Goal: Task Accomplishment & Management: Manage account settings

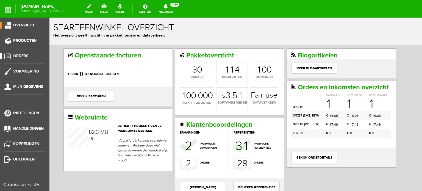
click at [27, 56] on span "Orders" at bounding box center [20, 56] width 15 height 5
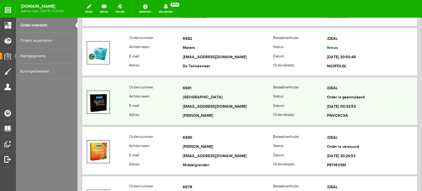
scroll to position [220, 0]
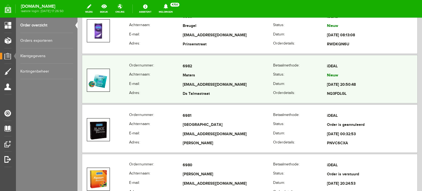
click at [192, 76] on td "Maters" at bounding box center [228, 75] width 90 height 9
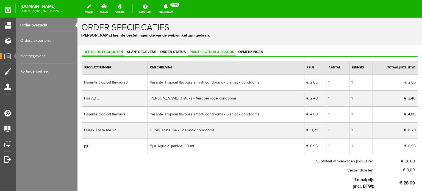
click at [200, 53] on span "Print factuur & pakbon" at bounding box center [212, 52] width 48 height 4
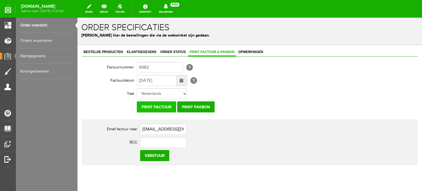
click at [153, 104] on input "Print factuur" at bounding box center [156, 106] width 39 height 11
click at [172, 54] on link "Order status" at bounding box center [172, 52] width 29 height 8
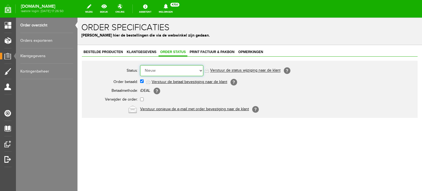
click at [175, 70] on select "Order niet afgerond Nieuw Order in behandeling Wacht op leverancier Wacht op be…" at bounding box center [171, 70] width 63 height 11
select select "5"
click at [140, 65] on select "Order niet afgerond Nieuw Order in behandeling Wacht op leverancier Wacht op be…" at bounding box center [171, 70] width 63 height 11
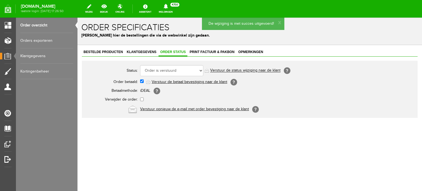
click at [237, 66] on td "Order niet afgerond Nieuw Order in behandeling Wacht op leverancier Wacht op be…" at bounding box center [244, 70] width 209 height 13
click at [237, 71] on link "Verstuur de status wijziging naar de klant" at bounding box center [245, 70] width 70 height 4
click at [45, 25] on link "Order overzicht" at bounding box center [46, 25] width 53 height 15
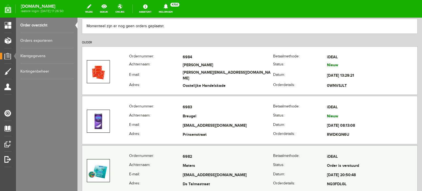
scroll to position [137, 0]
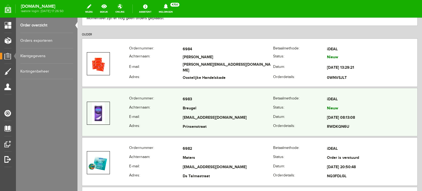
click at [204, 114] on td "[EMAIL_ADDRESS][DOMAIN_NAME]" at bounding box center [228, 117] width 90 height 9
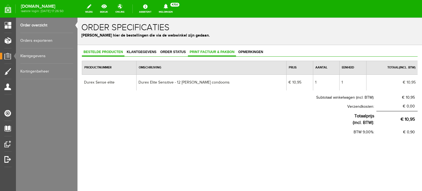
click at [192, 51] on span "Print factuur & pakbon" at bounding box center [212, 52] width 48 height 4
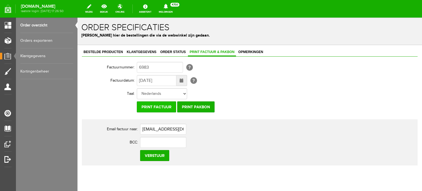
click at [149, 111] on input "Print factuur" at bounding box center [156, 106] width 39 height 11
click at [177, 52] on span "Order status" at bounding box center [172, 52] width 29 height 4
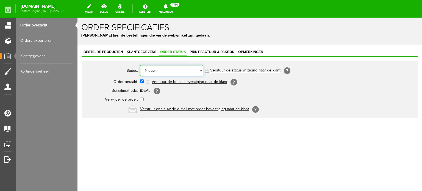
click at [176, 70] on select "Order niet afgerond Nieuw Order in behandeling Wacht op leverancier Wacht op be…" at bounding box center [171, 70] width 63 height 11
click at [140, 65] on select "Order niet afgerond Nieuw Order in behandeling Wacht op leverancier Wacht op be…" at bounding box center [171, 70] width 63 height 11
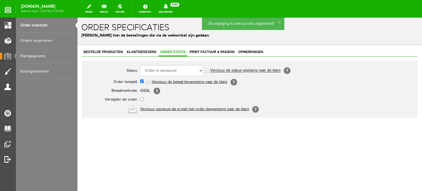
click at [247, 68] on link "Verstuur de status wijziging naar de klant" at bounding box center [245, 70] width 70 height 4
click at [46, 24] on link "Order overzicht" at bounding box center [46, 25] width 53 height 15
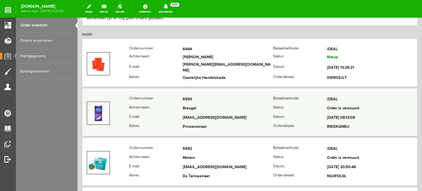
scroll to position [165, 0]
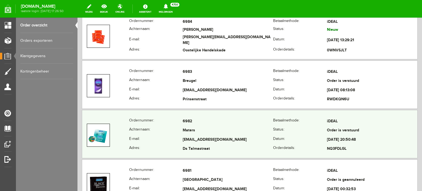
click at [176, 135] on th "E-mail:" at bounding box center [156, 139] width 54 height 9
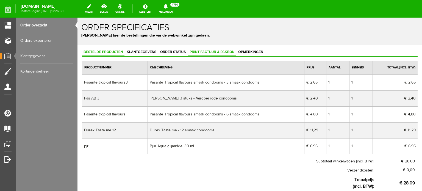
click at [193, 50] on span "Print factuur & pakbon" at bounding box center [212, 52] width 48 height 4
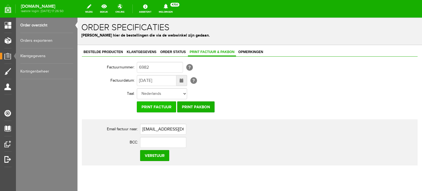
click at [156, 106] on input "Print factuur" at bounding box center [156, 106] width 39 height 11
click at [42, 25] on link "Order overzicht" at bounding box center [46, 25] width 53 height 15
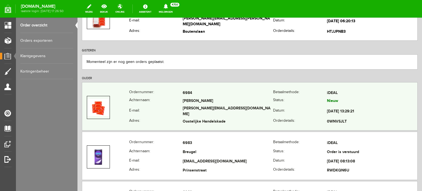
scroll to position [110, 0]
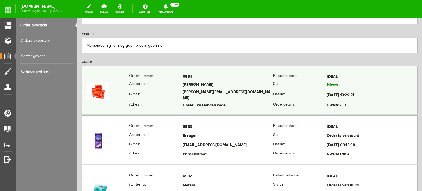
click at [202, 89] on td "[PERSON_NAME]" at bounding box center [228, 85] width 90 height 8
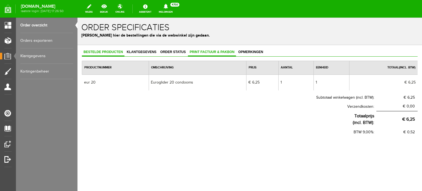
click at [199, 55] on link "Print factuur & pakbon" at bounding box center [212, 52] width 48 height 8
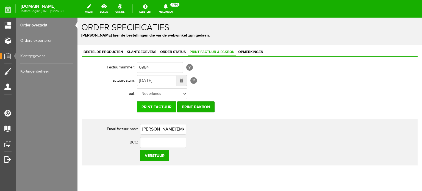
click at [160, 109] on input "Print factuur" at bounding box center [156, 106] width 39 height 11
click at [174, 53] on span "Order status" at bounding box center [172, 52] width 29 height 4
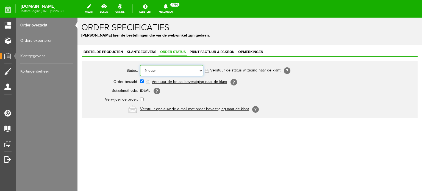
click at [173, 69] on select "Order niet afgerond Nieuw Order in behandeling Wacht op leverancier Wacht op be…" at bounding box center [171, 70] width 63 height 11
click at [140, 65] on select "Order niet afgerond Nieuw Order in behandeling Wacht op leverancier Wacht op be…" at bounding box center [171, 70] width 63 height 11
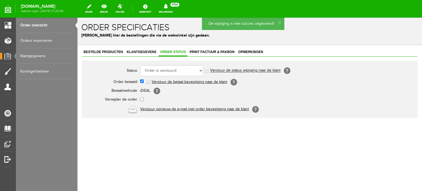
click at [226, 69] on link "Verstuur de status wijziging naar de klant" at bounding box center [245, 70] width 70 height 4
click at [46, 24] on link "Order overzicht" at bounding box center [46, 25] width 53 height 15
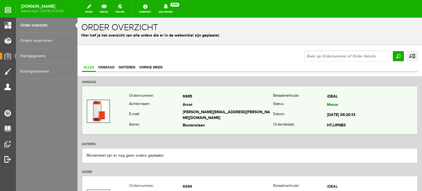
click at [187, 107] on td "Arcot" at bounding box center [228, 105] width 90 height 8
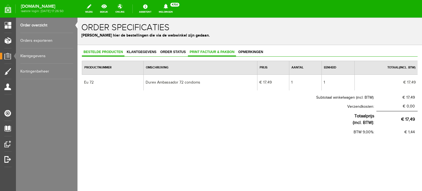
click at [195, 52] on span "Print factuur & pakbon" at bounding box center [212, 52] width 48 height 4
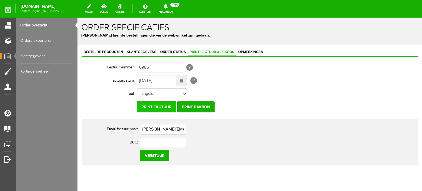
click at [168, 103] on input "Print factuur" at bounding box center [156, 106] width 39 height 11
click at [173, 47] on div "Bestelde producten Klantgegevens Order status Print factuur & pakbon Opmerkinge…" at bounding box center [249, 125] width 344 height 161
click at [172, 54] on link "Order status" at bounding box center [172, 52] width 29 height 8
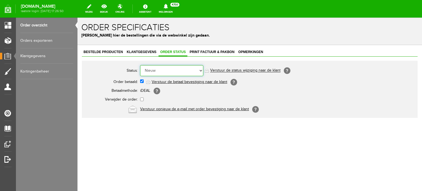
click at [173, 72] on select "Order niet afgerond Nieuw Order in behandeling Wacht op leverancier Wacht op be…" at bounding box center [171, 70] width 63 height 11
select select "5"
click at [140, 65] on select "Order niet afgerond Nieuw Order in behandeling Wacht op leverancier Wacht op be…" at bounding box center [171, 70] width 63 height 11
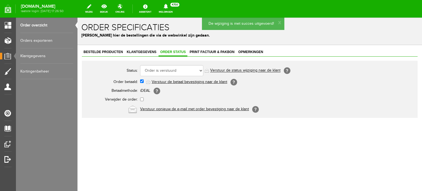
click at [233, 70] on link "Verstuur de status wijziging naar de klant" at bounding box center [245, 70] width 70 height 4
